Goal: Information Seeking & Learning: Learn about a topic

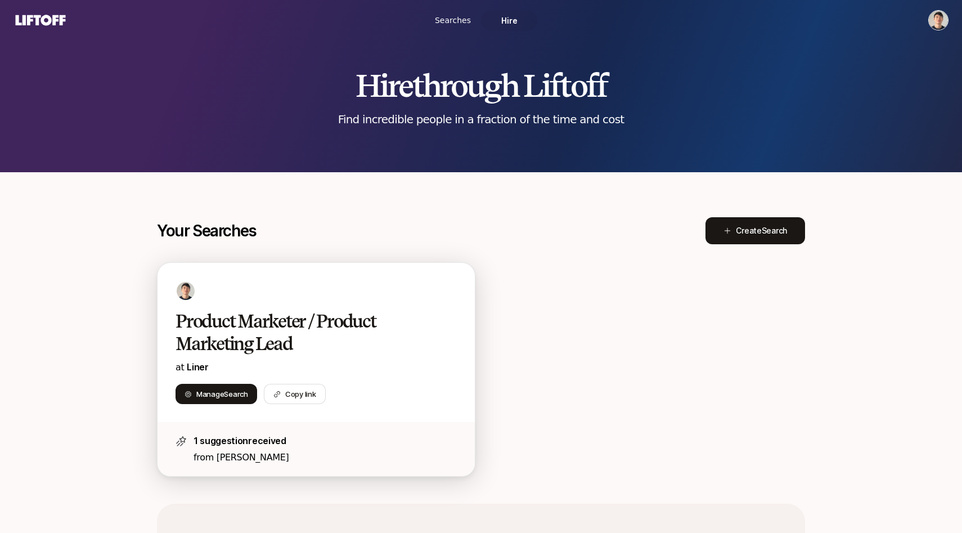
click at [276, 355] on div "Product Marketer / Product Marketing Lead at Liner" at bounding box center [315, 342] width 281 height 65
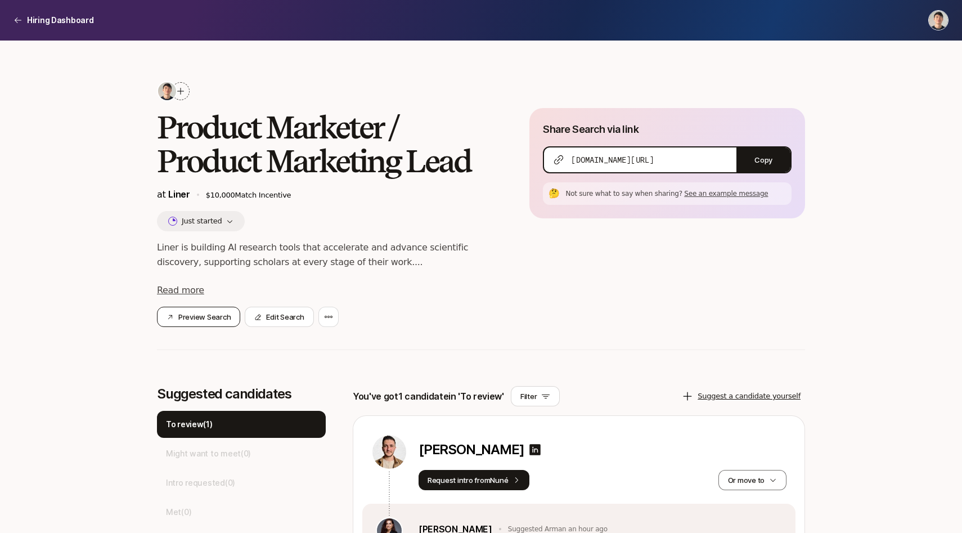
click at [225, 312] on button "Preview Search" at bounding box center [198, 317] width 83 height 20
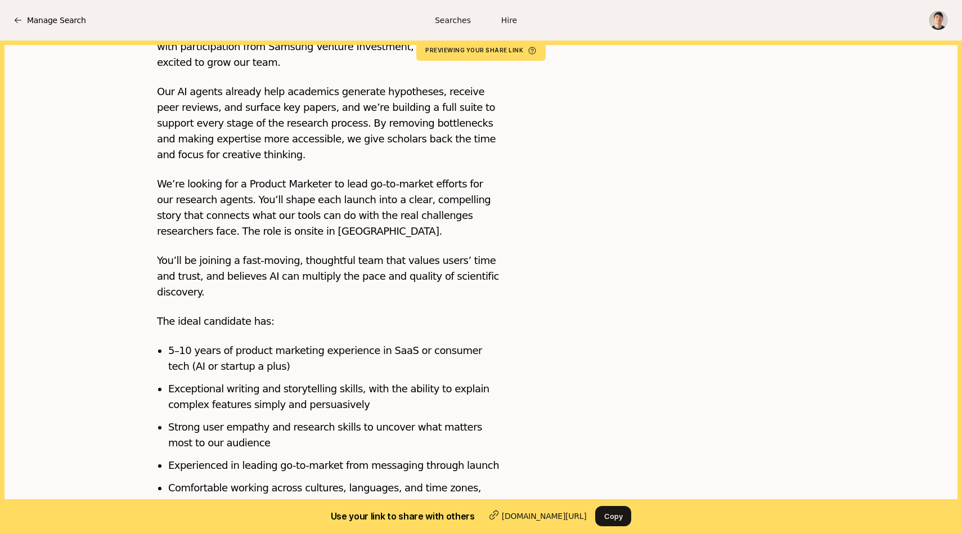
scroll to position [358, 0]
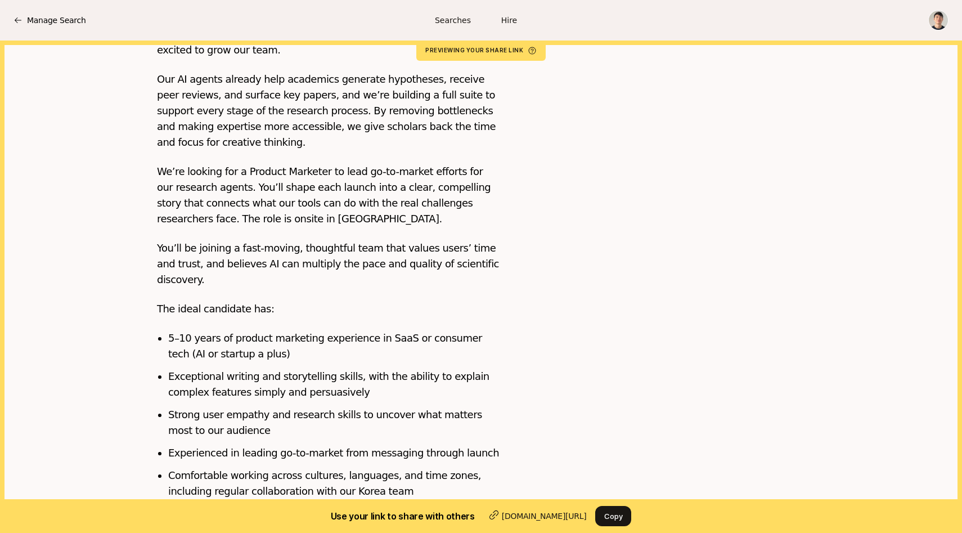
click at [287, 368] on li "Exceptional writing and storytelling skills, with the ability to explain comple…" at bounding box center [333, 383] width 331 height 31
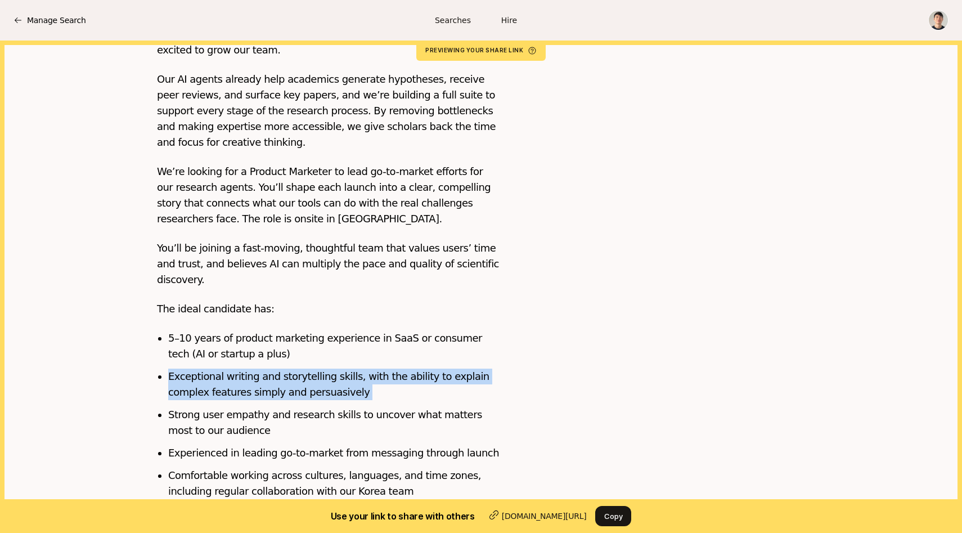
click at [271, 407] on li "Strong user empathy and research skills to uncover what matters most to our aud…" at bounding box center [333, 422] width 331 height 31
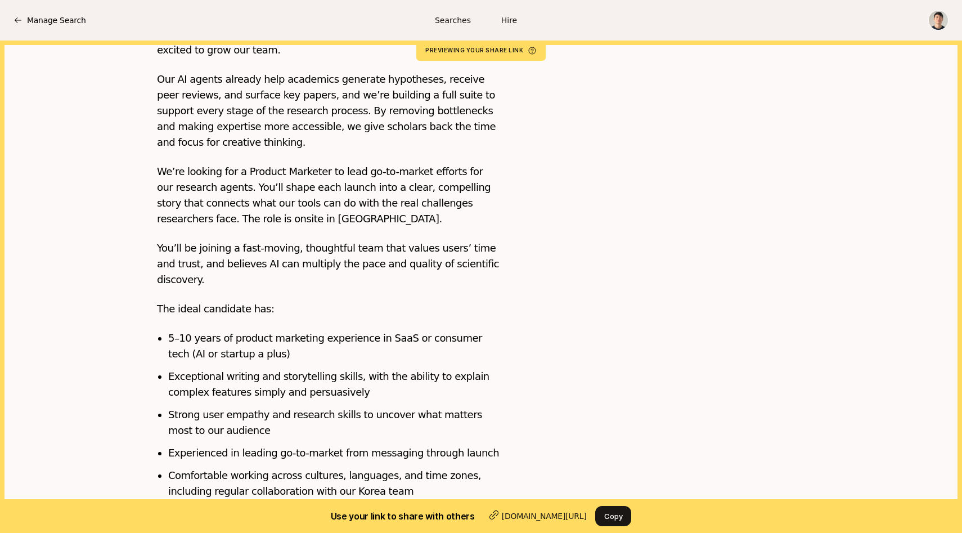
click at [271, 407] on li "Strong user empathy and research skills to uncover what matters most to our aud…" at bounding box center [333, 422] width 331 height 31
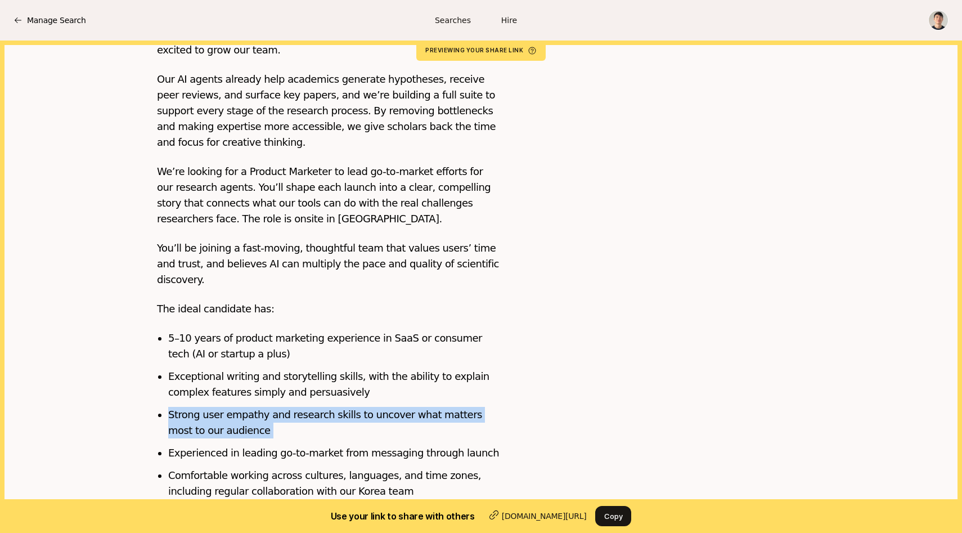
click at [260, 445] on li "Experienced in leading go-to-market from messaging through launch" at bounding box center [333, 453] width 331 height 16
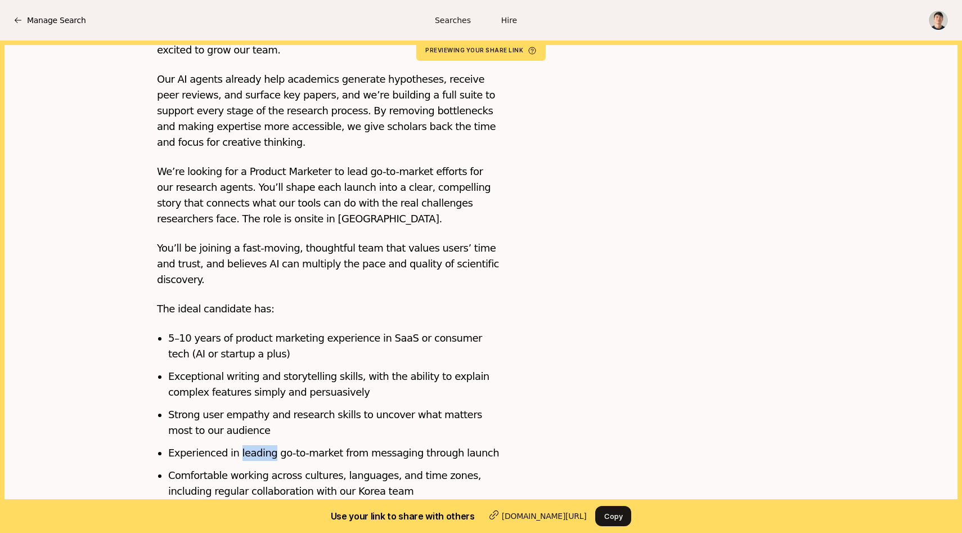
click at [260, 445] on li "Experienced in leading go-to-market from messaging through launch" at bounding box center [333, 453] width 331 height 16
click at [255, 470] on li "Comfortable working across cultures, languages, and time zones, including regul…" at bounding box center [333, 482] width 331 height 31
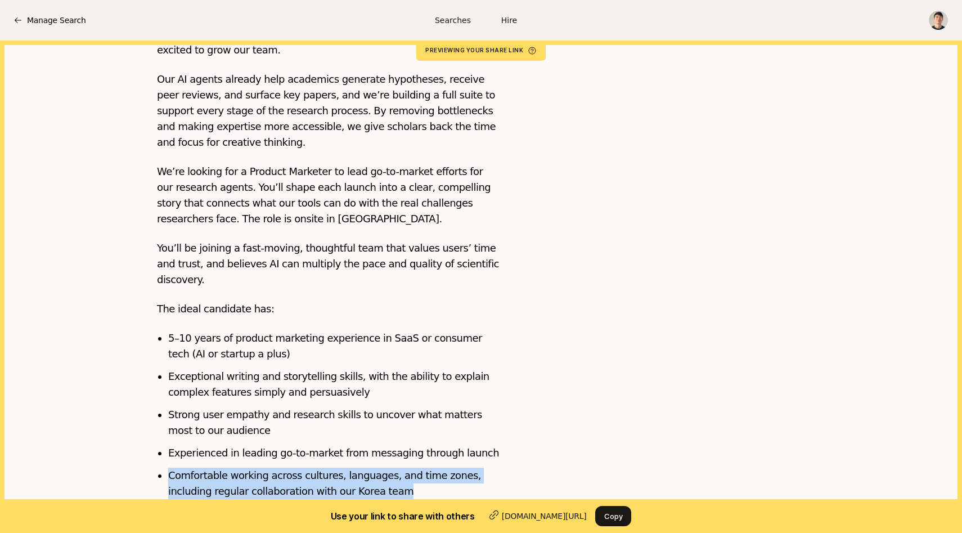
click at [281, 445] on li "Experienced in leading go-to-market from messaging through launch" at bounding box center [333, 453] width 331 height 16
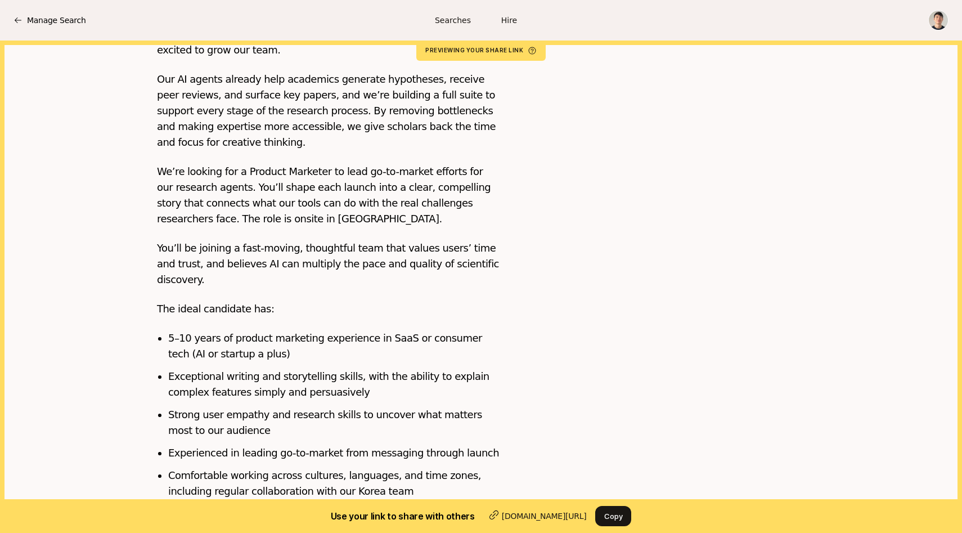
click at [281, 445] on li "Experienced in leading go-to-market from messaging through launch" at bounding box center [333, 453] width 331 height 16
click at [301, 407] on li "Strong user empathy and research skills to uncover what matters most to our aud…" at bounding box center [333, 422] width 331 height 31
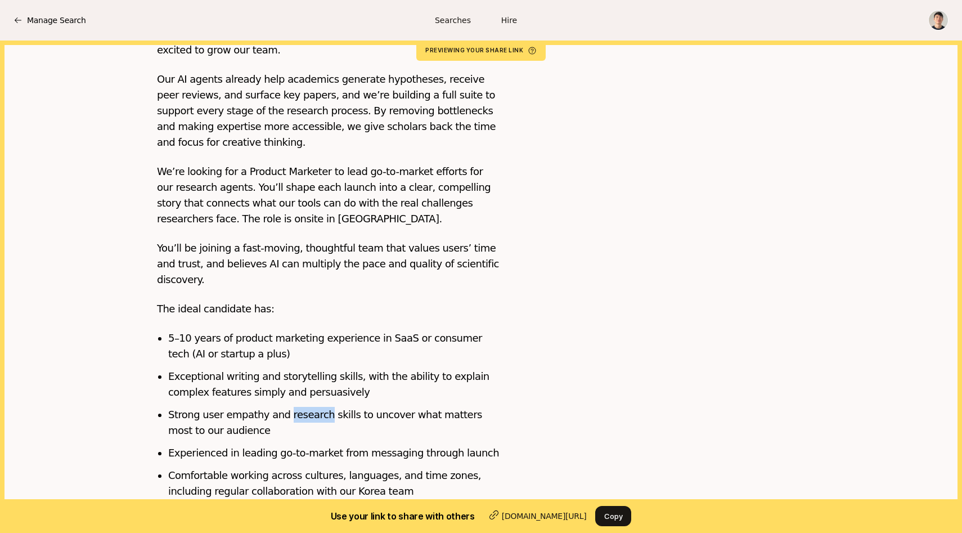
click at [301, 407] on li "Strong user empathy and research skills to uncover what matters most to our aud…" at bounding box center [333, 422] width 331 height 31
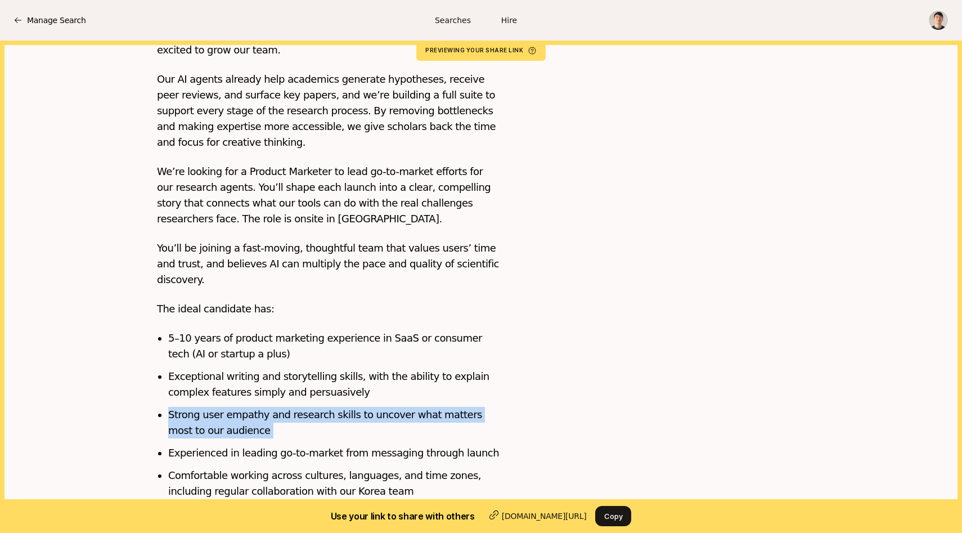
click at [301, 407] on li "Strong user empathy and research skills to uncover what matters most to our aud…" at bounding box center [333, 422] width 331 height 31
click at [304, 372] on li "Exceptional writing and storytelling skills, with the ability to explain comple…" at bounding box center [333, 383] width 331 height 31
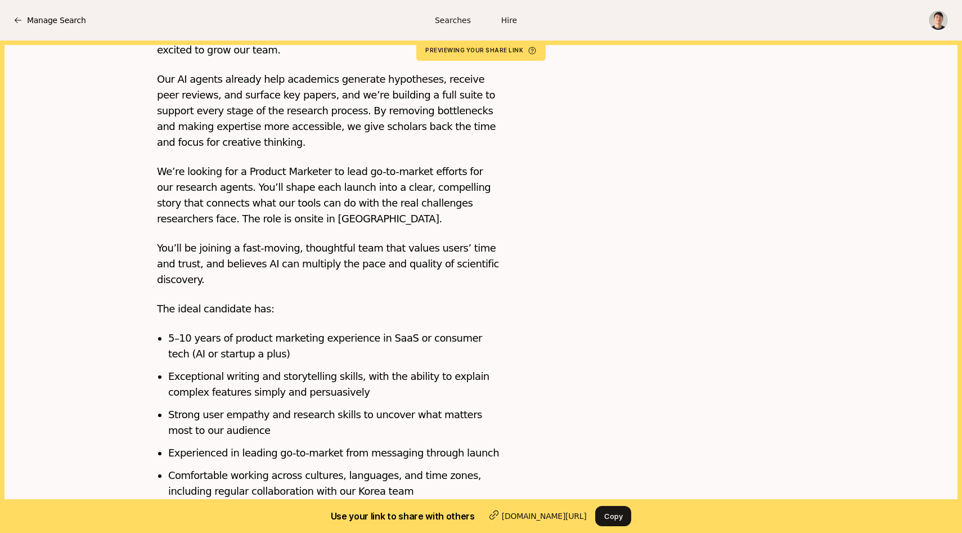
click at [304, 372] on li "Exceptional writing and storytelling skills, with the ability to explain comple…" at bounding box center [333, 383] width 331 height 31
